Goal: Information Seeking & Learning: Find specific fact

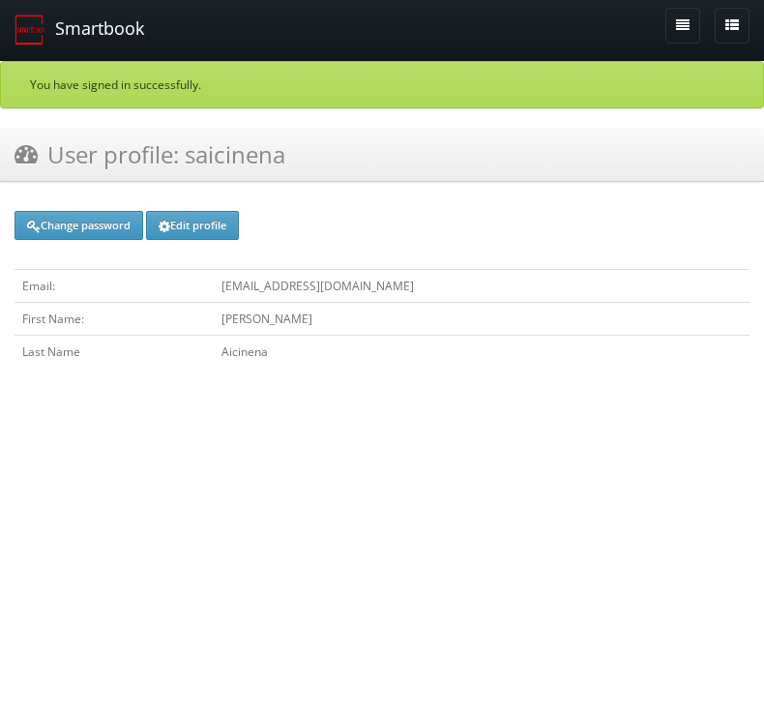
click at [109, 33] on link "Smartbook" at bounding box center [79, 30] width 159 height 60
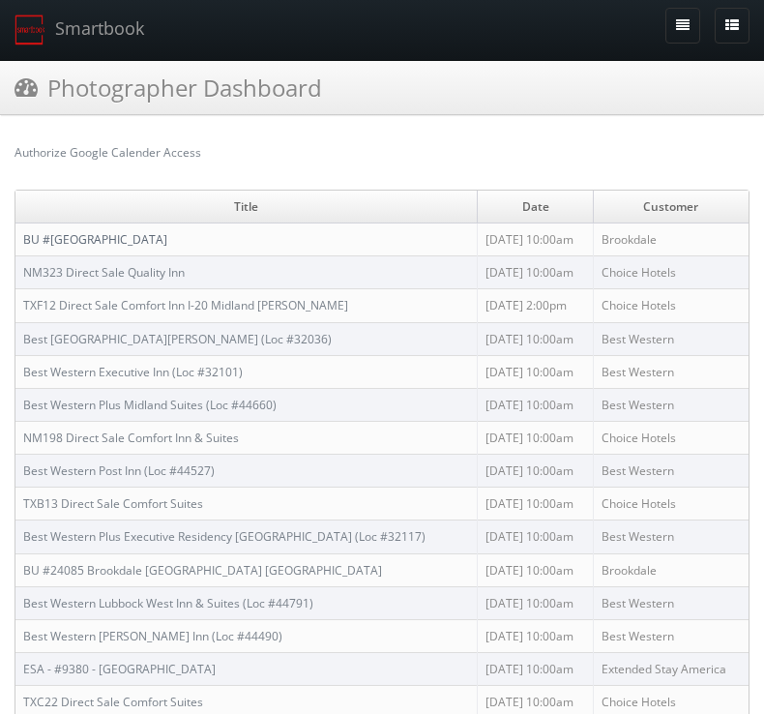
click at [167, 231] on link "BU #[GEOGRAPHIC_DATA]" at bounding box center [95, 239] width 144 height 16
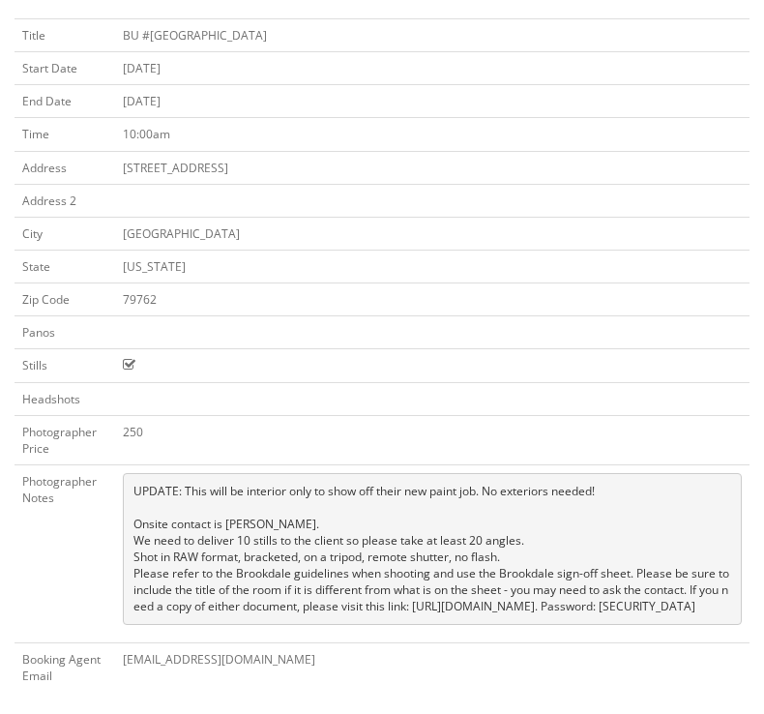
scroll to position [150, 0]
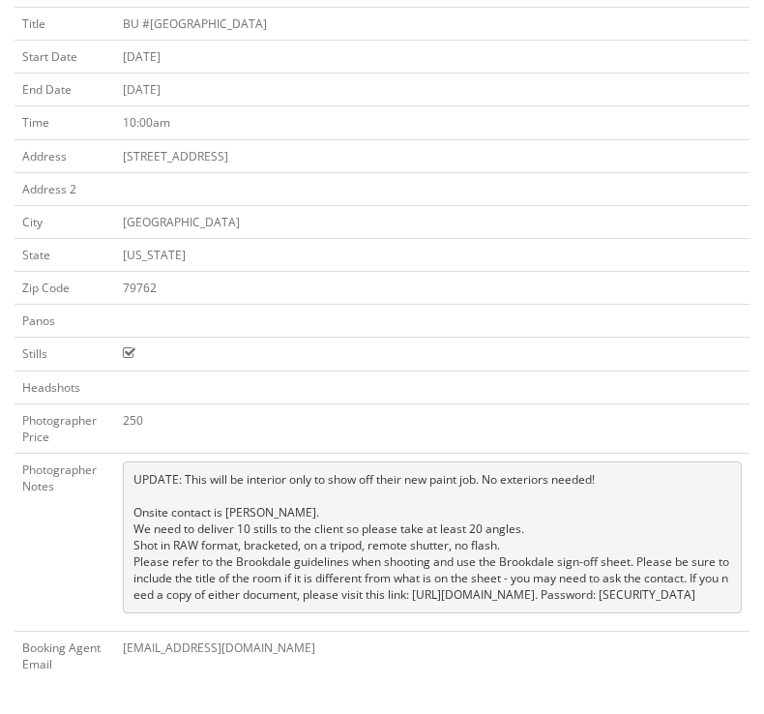
drag, startPoint x: 245, startPoint y: 596, endPoint x: 127, endPoint y: 495, distance: 155.1
click at [127, 495] on pre "UPDATE: This will be interior only to show off their new paint job. No exterior…" at bounding box center [432, 538] width 619 height 152
copy pre "Onsite contact is [PERSON_NAME]. We need to deliver 10 stills to the client so …"
